Goal: Transaction & Acquisition: Register for event/course

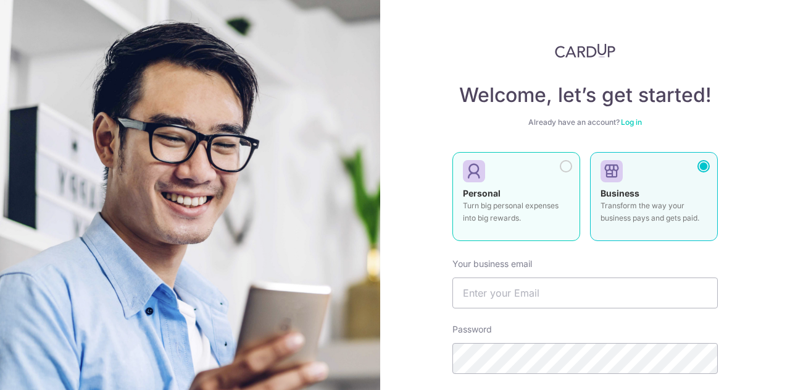
click at [556, 193] on div "Personal Turn big personal expenses into big rewards." at bounding box center [516, 208] width 107 height 43
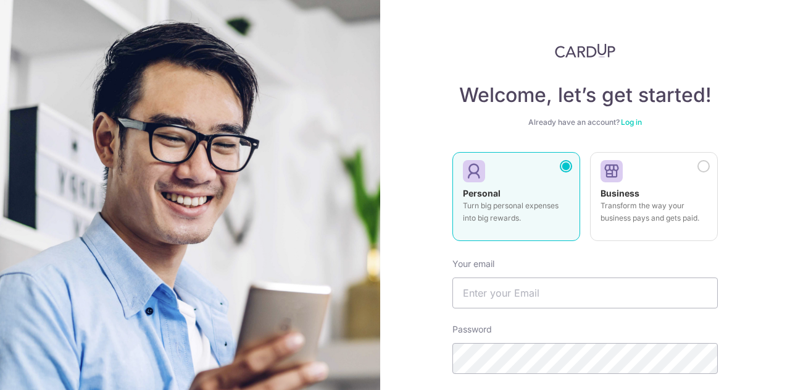
click at [634, 125] on link "Log in" at bounding box center [631, 121] width 21 height 9
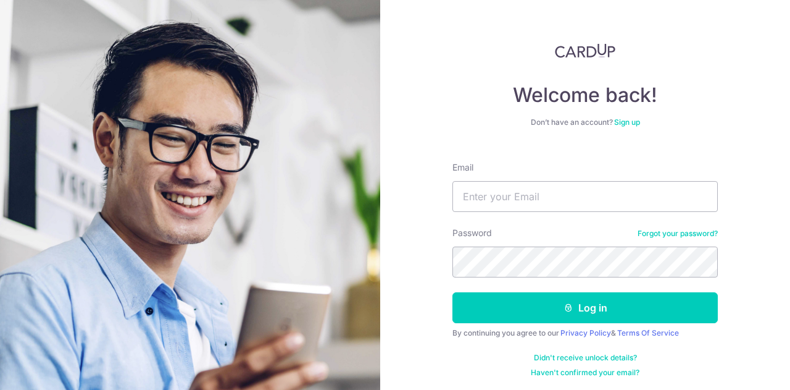
click at [586, 178] on div "Email" at bounding box center [585, 186] width 265 height 51
click at [591, 198] on input "Email" at bounding box center [585, 196] width 265 height 31
type input "dionneleelh@gmail.com"
click at [425, 265] on div "Welcome back! Don’t have an account? Sign up Email dionneleelh@gmail.com Passwo…" at bounding box center [585, 195] width 410 height 390
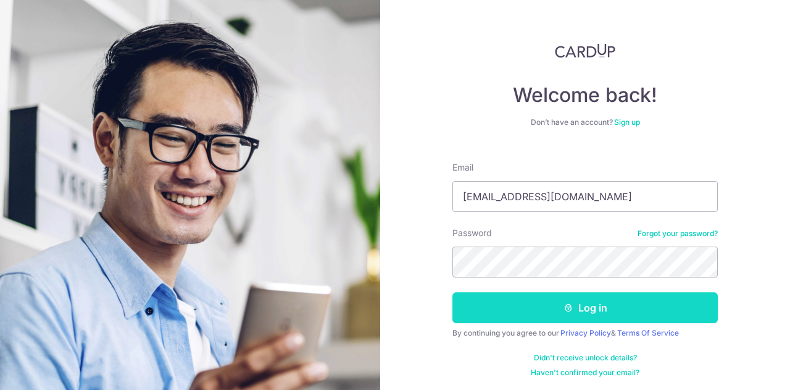
click at [539, 303] on button "Log in" at bounding box center [585, 307] width 265 height 31
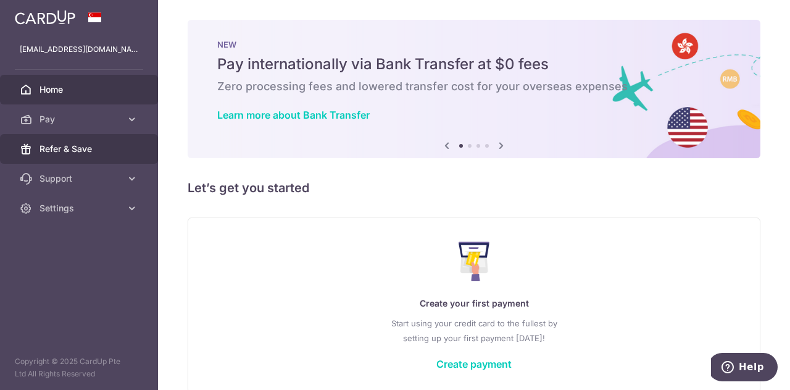
click at [114, 154] on span "Refer & Save" at bounding box center [80, 149] width 81 height 12
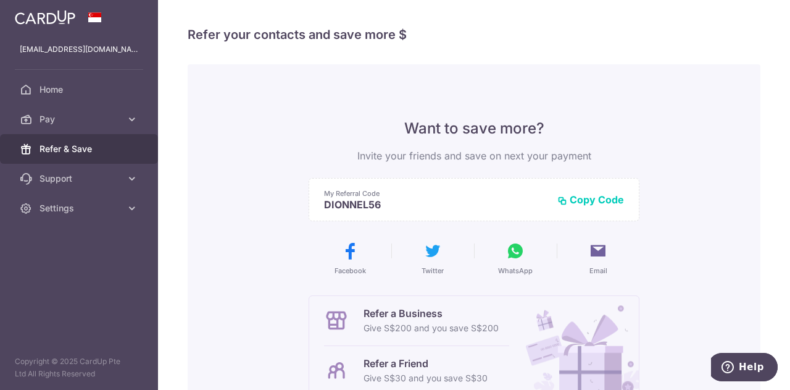
click at [591, 206] on div "My Referral Code DIONNEL56 Copy Code Copied" at bounding box center [474, 199] width 331 height 43
click at [600, 199] on button "Copy Code" at bounding box center [590, 199] width 67 height 12
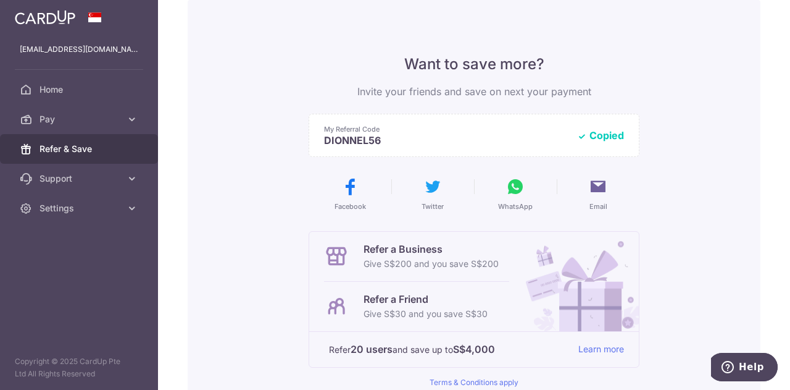
scroll to position [123, 0]
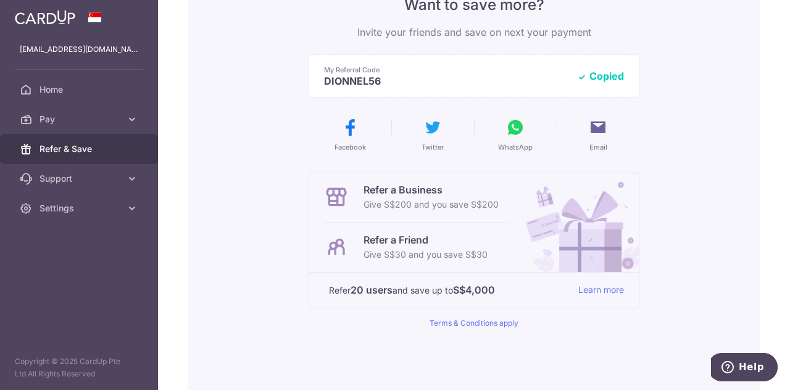
click at [598, 141] on button "Email" at bounding box center [598, 134] width 73 height 35
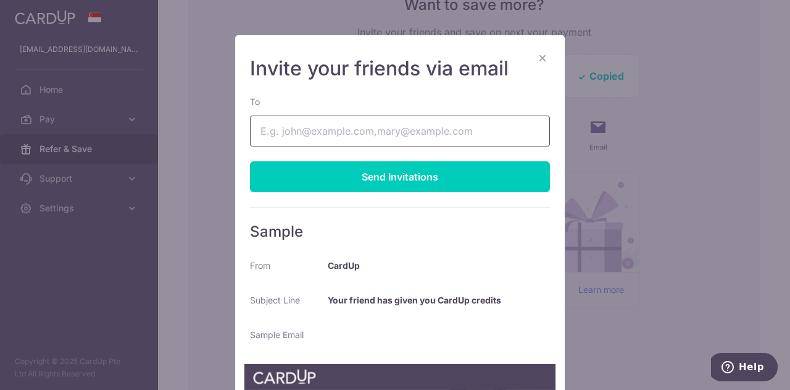
click at [446, 128] on input "To" at bounding box center [400, 130] width 300 height 31
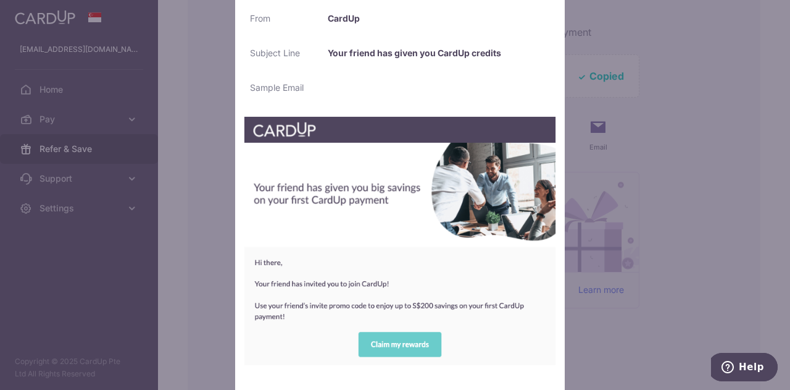
scroll to position [62, 0]
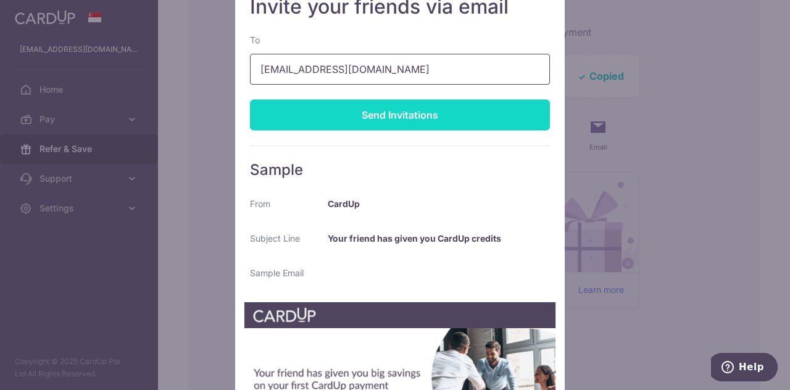
type input "dionneleelh@hotmail.com"
click at [431, 129] on div "Send Invitations" at bounding box center [400, 114] width 300 height 31
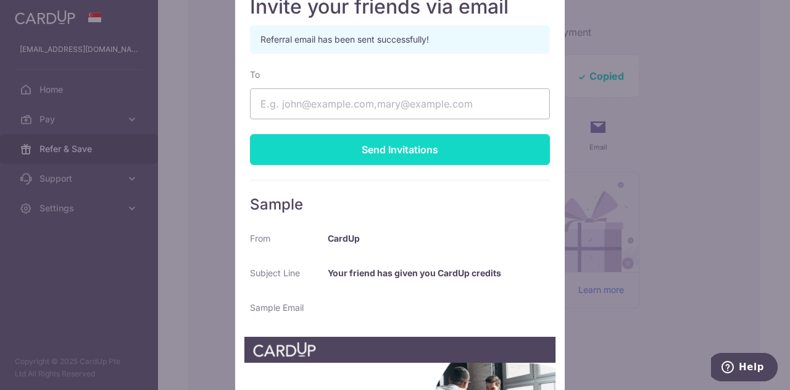
scroll to position [0, 0]
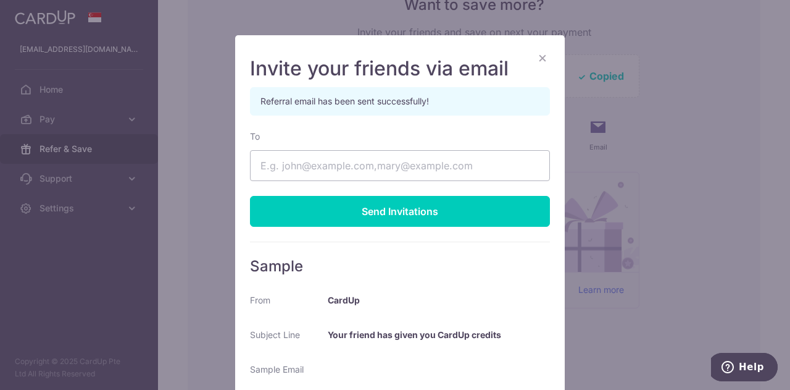
click at [536, 57] on button "×" at bounding box center [542, 57] width 15 height 15
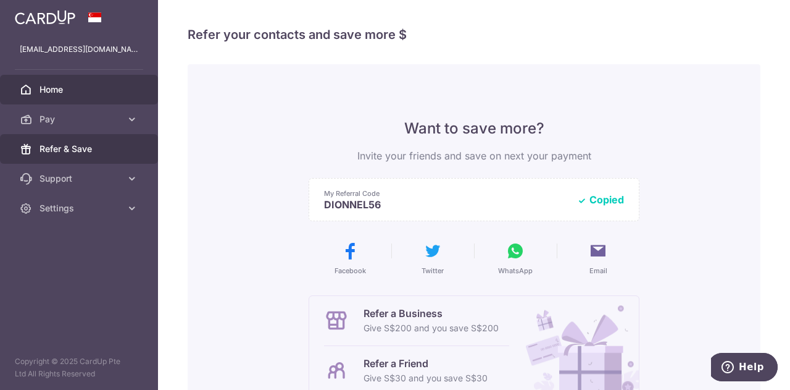
click at [48, 96] on link "Home" at bounding box center [79, 90] width 158 height 30
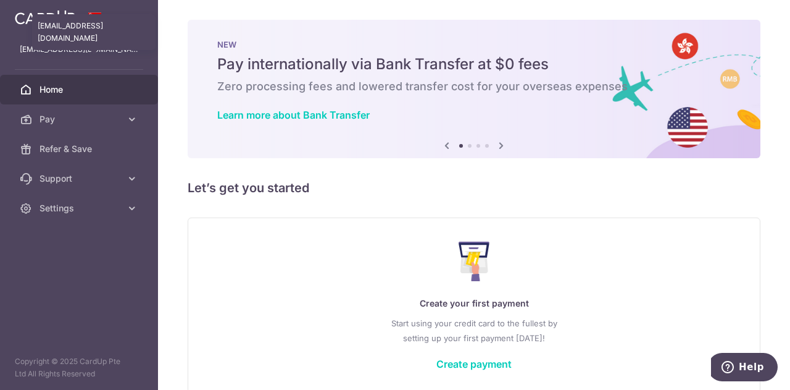
click at [81, 46] on p "[EMAIL_ADDRESS][DOMAIN_NAME]" at bounding box center [79, 49] width 119 height 12
click at [83, 56] on div "dionneleelh@gmail.com dionneleelh@gmail.com" at bounding box center [79, 50] width 158 height 30
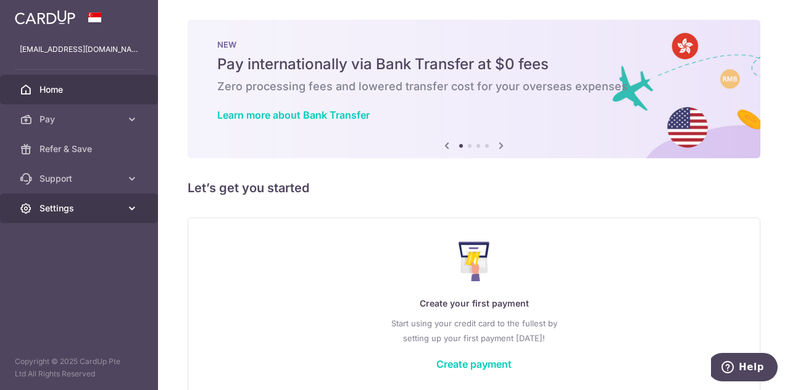
click at [111, 209] on span "Settings" at bounding box center [80, 208] width 81 height 12
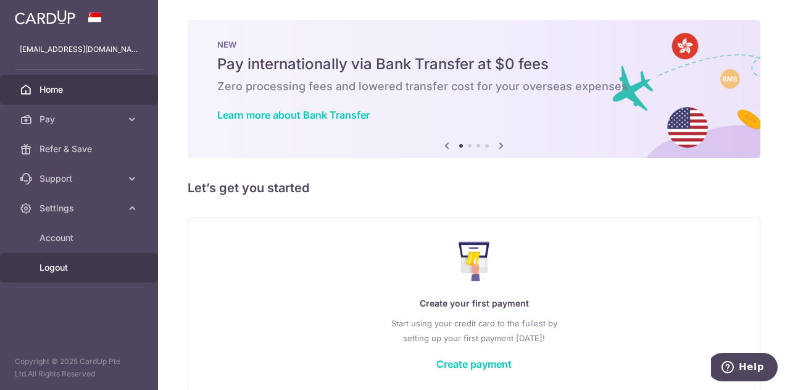
click at [75, 261] on span "Logout" at bounding box center [80, 267] width 81 height 12
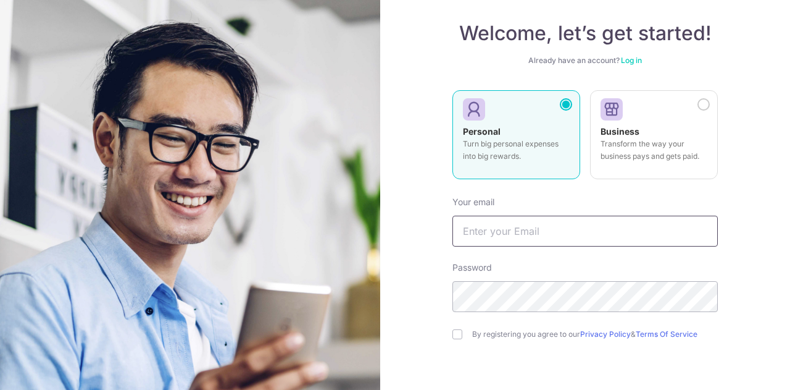
scroll to position [123, 0]
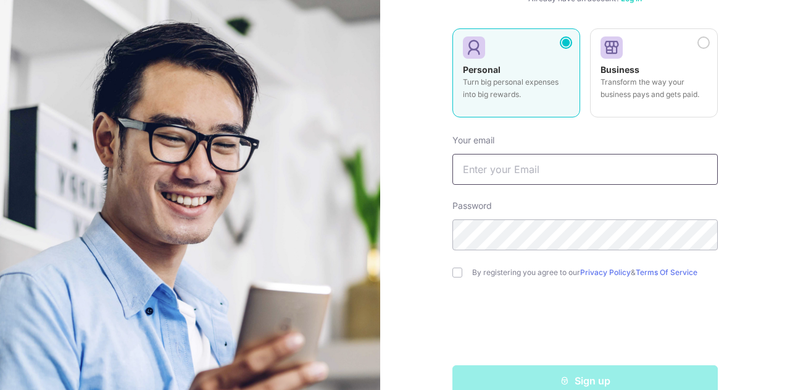
click at [536, 159] on input "text" at bounding box center [585, 169] width 265 height 31
type input "[EMAIL_ADDRESS][DOMAIN_NAME]"
click at [461, 276] on div "By registering you agree to our Privacy Policy & Terms Of Service" at bounding box center [585, 272] width 265 height 15
click at [454, 274] on input "checkbox" at bounding box center [458, 272] width 10 height 10
checkbox input "true"
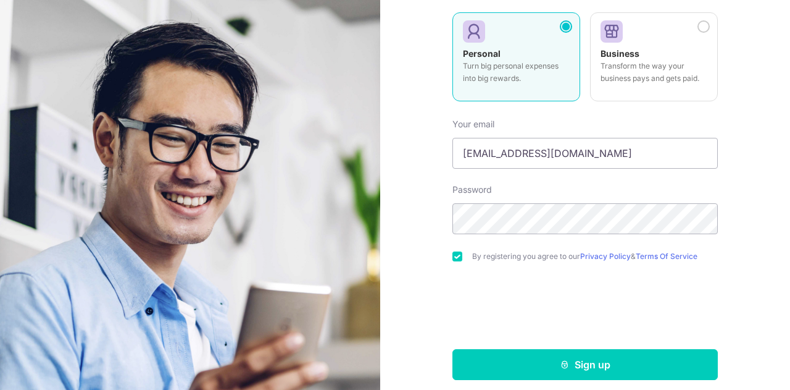
scroll to position [148, 0]
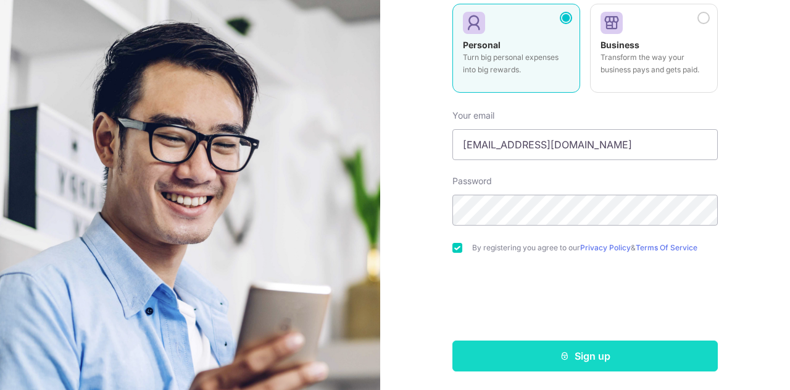
click at [590, 361] on button "Sign up" at bounding box center [585, 355] width 265 height 31
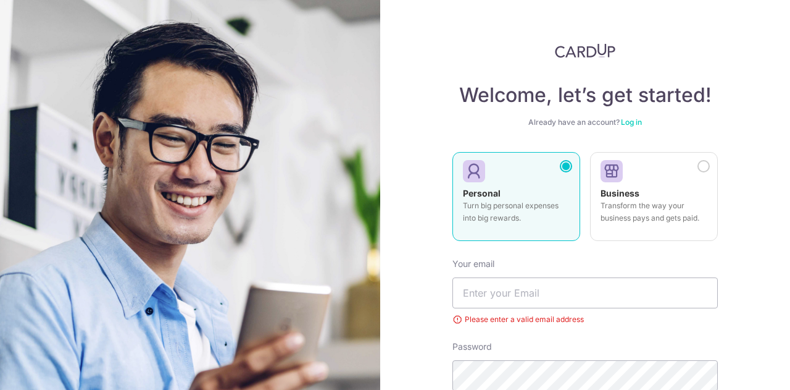
scroll to position [195, 0]
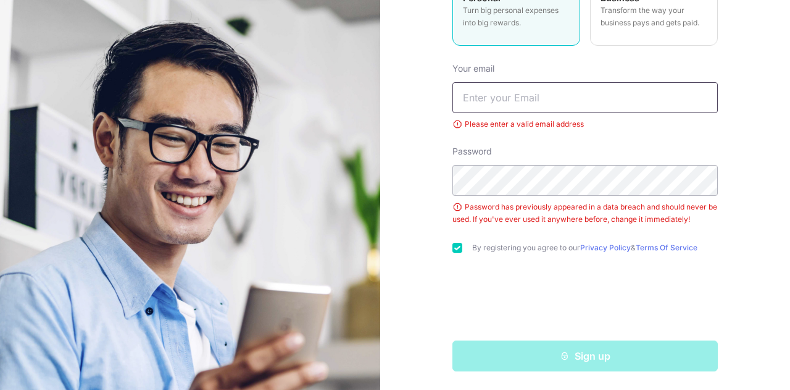
click at [595, 98] on input "text" at bounding box center [585, 97] width 265 height 31
click at [558, 99] on input "chongphoiyee@gmaill.com" at bounding box center [585, 97] width 265 height 31
type input "[EMAIL_ADDRESS][DOMAIN_NAME]"
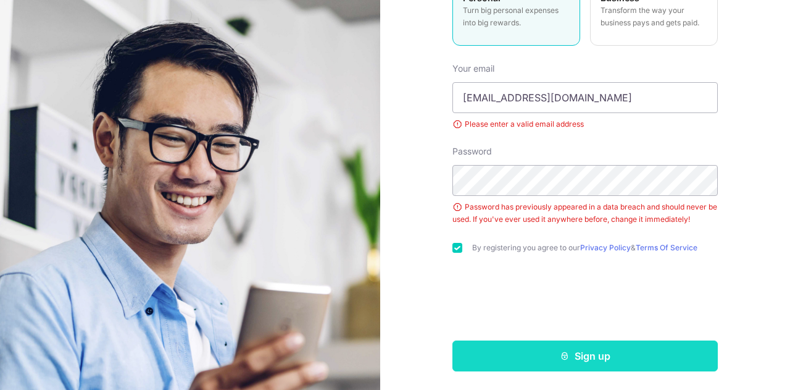
click at [526, 357] on button "Sign up" at bounding box center [585, 355] width 265 height 31
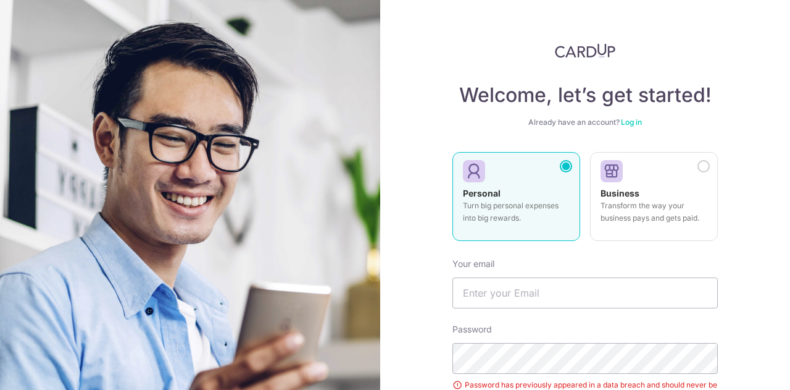
scroll to position [178, 0]
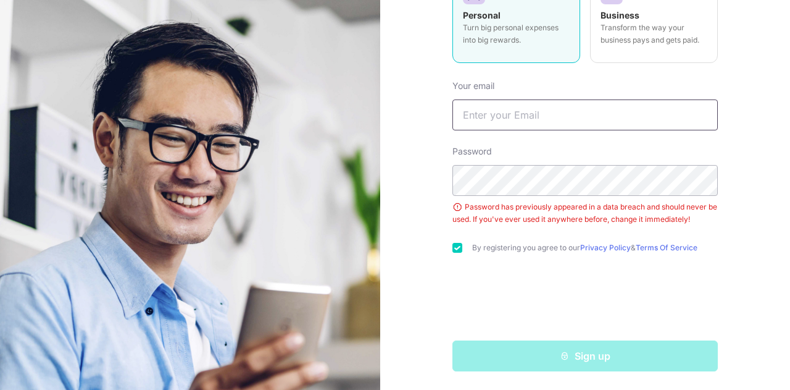
click at [480, 115] on input "text" at bounding box center [585, 114] width 265 height 31
type input "[EMAIL_ADDRESS][DOMAIN_NAME]"
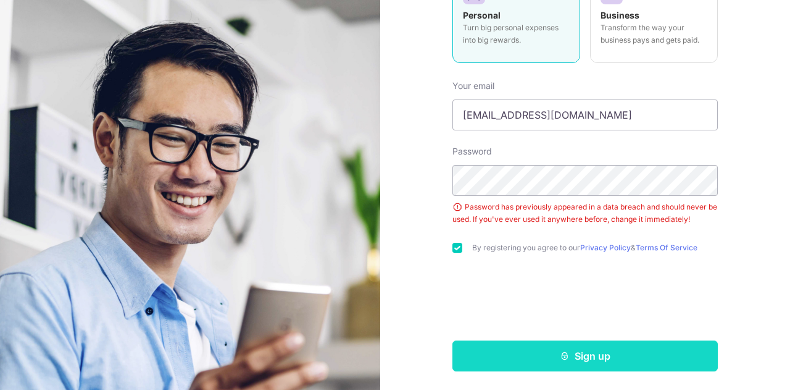
click at [553, 356] on button "Sign up" at bounding box center [585, 355] width 265 height 31
